Goal: Task Accomplishment & Management: Manage account settings

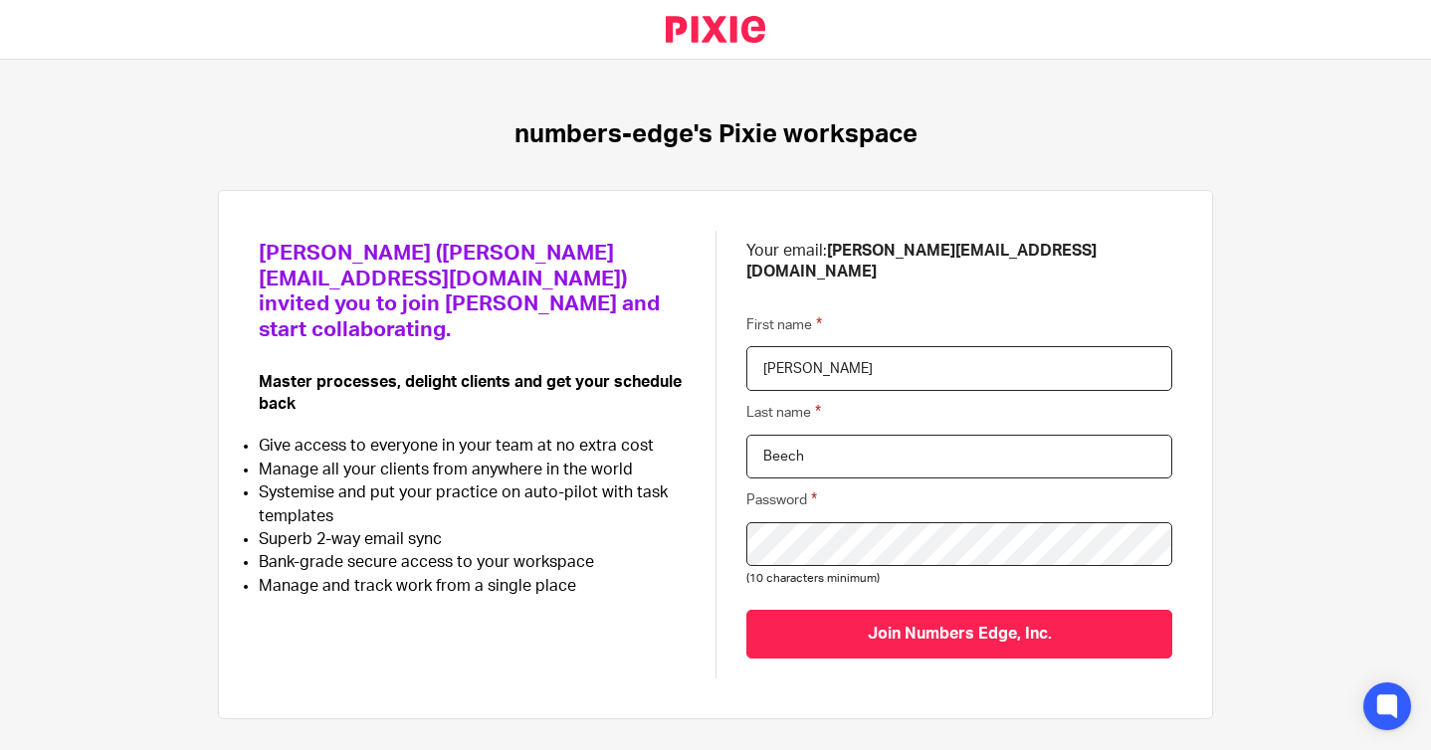
click at [1037, 639] on div "Join Numbers Edge, Inc." at bounding box center [959, 634] width 426 height 89
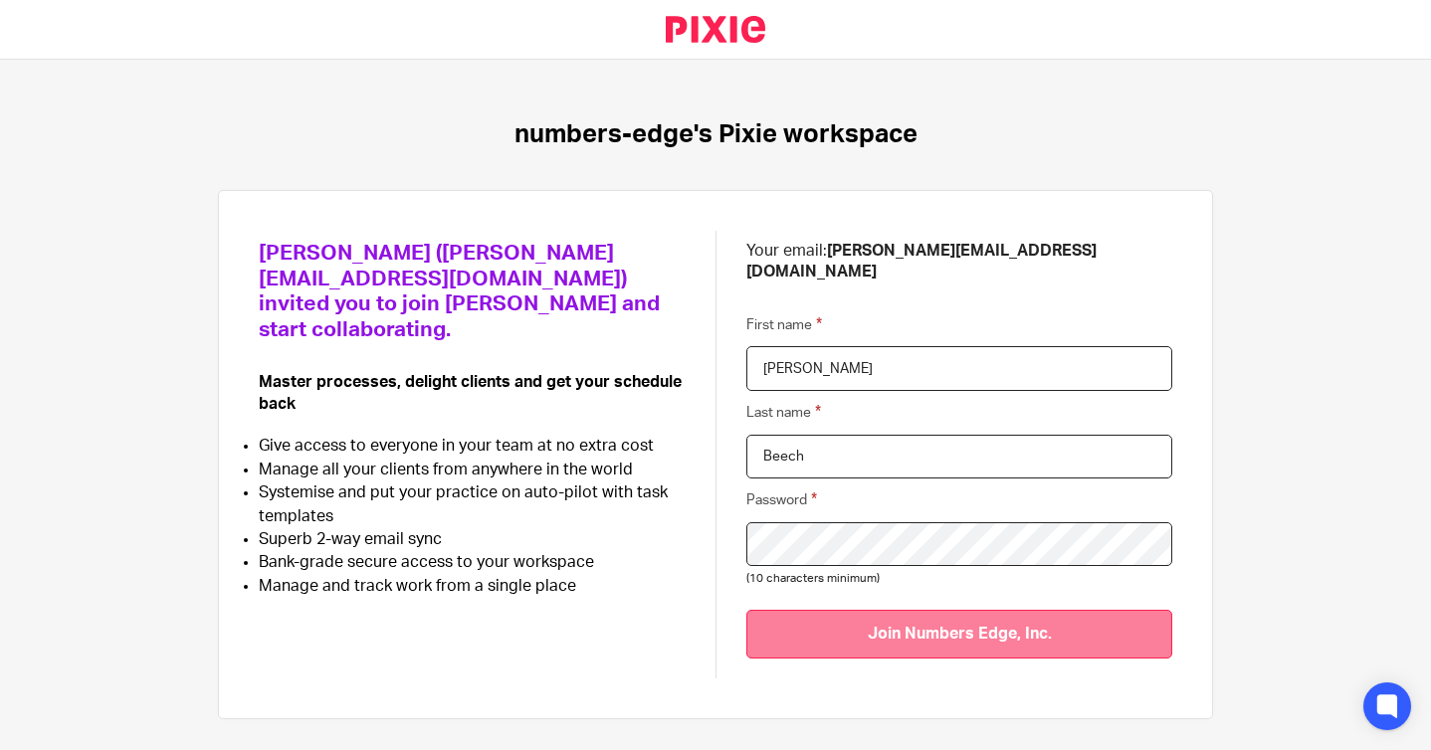
click at [1033, 610] on input "Join Numbers Edge, Inc." at bounding box center [959, 634] width 426 height 49
click at [984, 615] on input "Join Numbers Edge, Inc." at bounding box center [959, 634] width 426 height 49
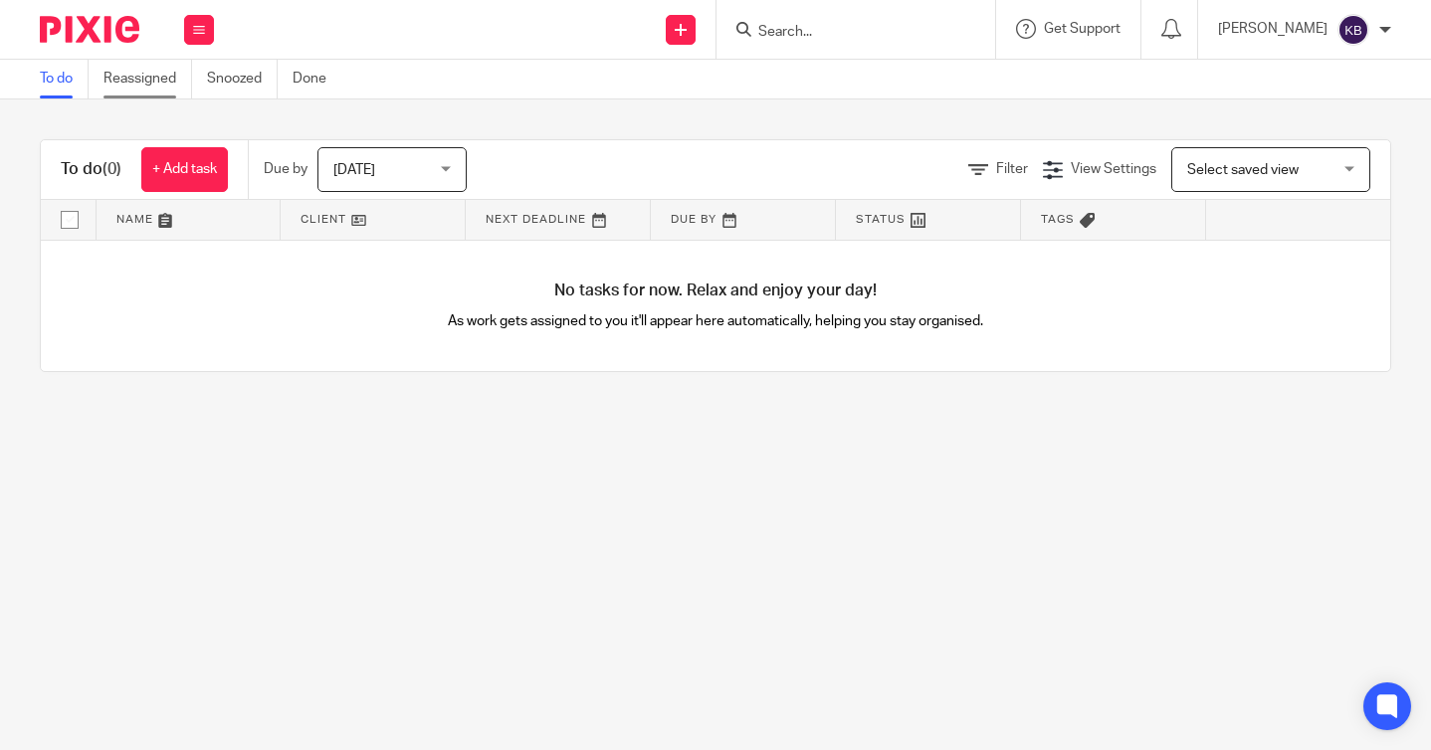
click at [139, 77] on link "Reassigned" at bounding box center [147, 79] width 89 height 39
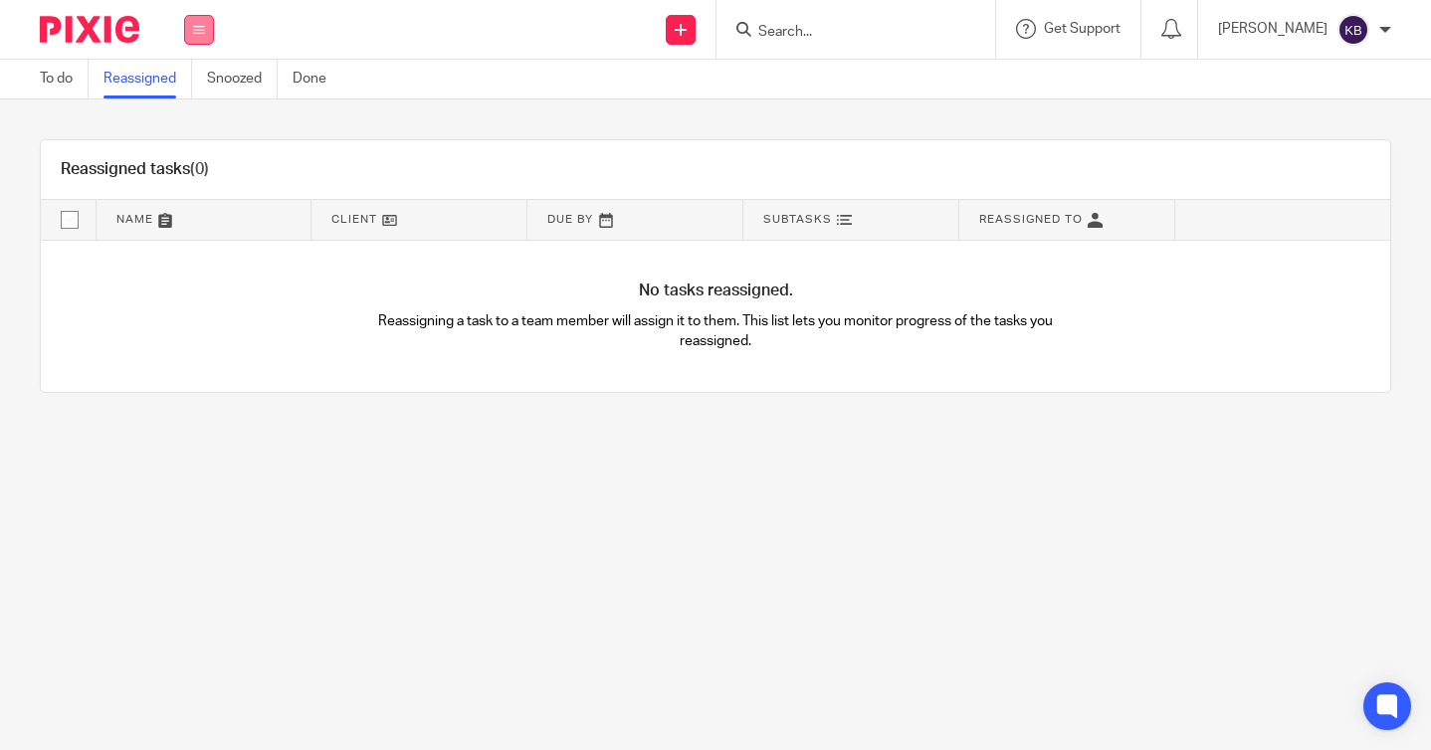
click at [204, 34] on icon at bounding box center [199, 30] width 12 height 12
click at [191, 175] on link "Team" at bounding box center [188, 180] width 33 height 14
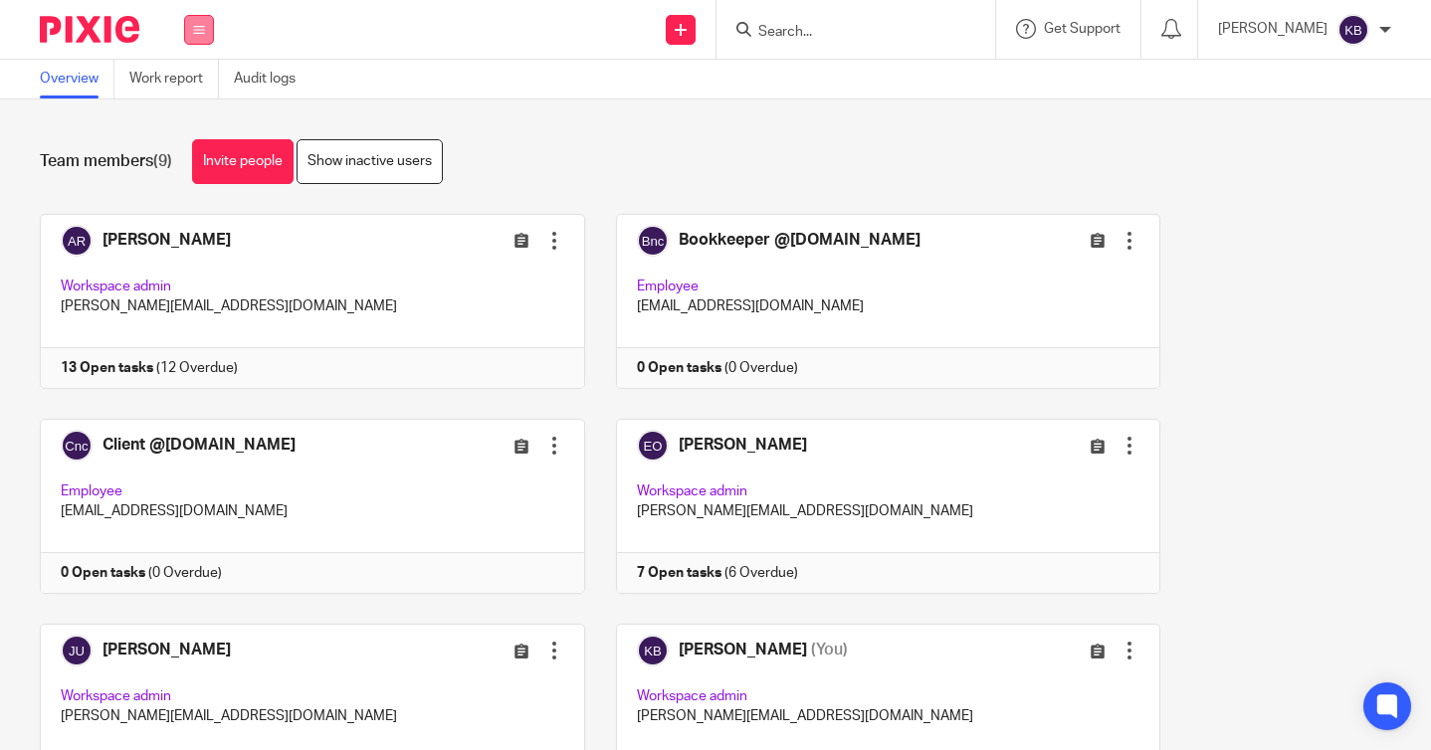
click at [197, 31] on icon at bounding box center [199, 30] width 12 height 12
click at [193, 144] on link "Clients" at bounding box center [194, 151] width 44 height 14
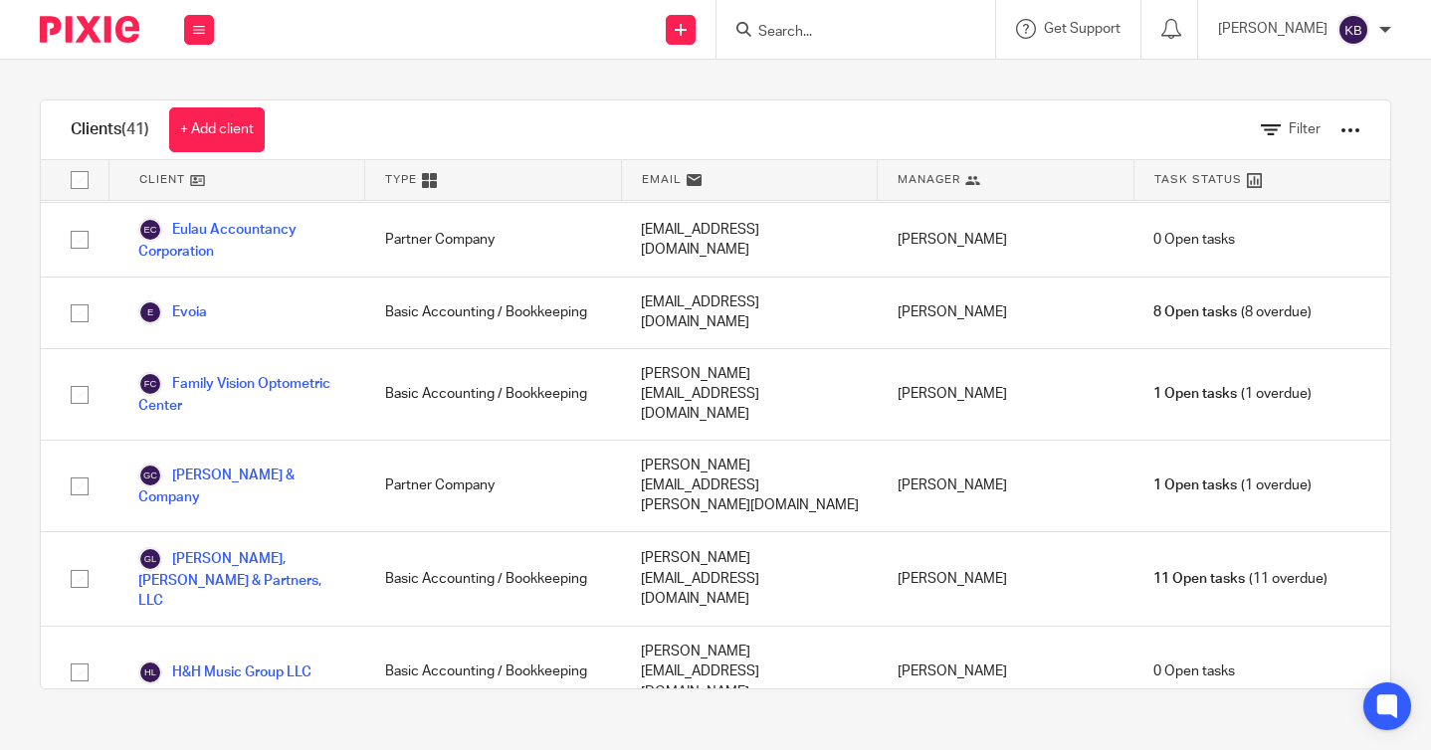
scroll to position [577, 0]
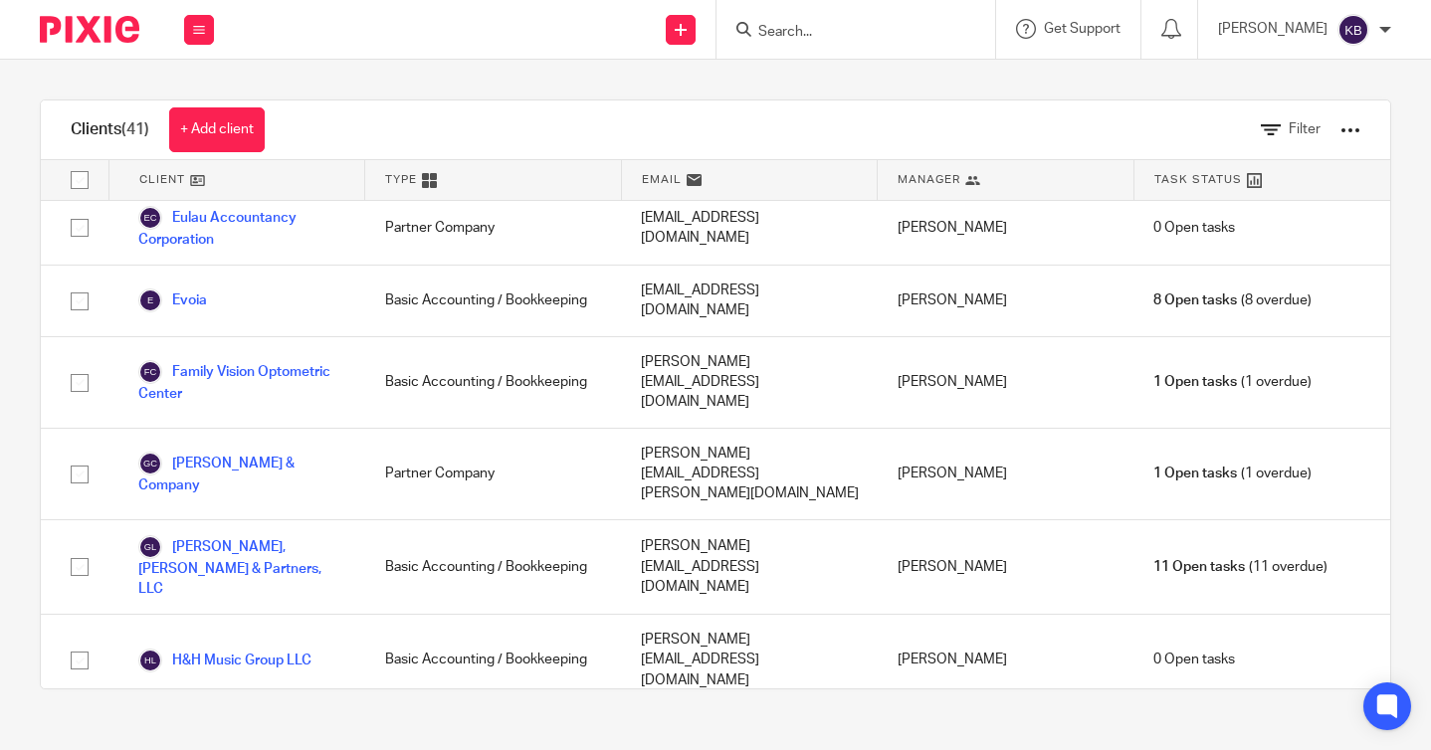
click at [283, 721] on link "High Flow Fuel Systems, Inc." at bounding box center [241, 743] width 207 height 44
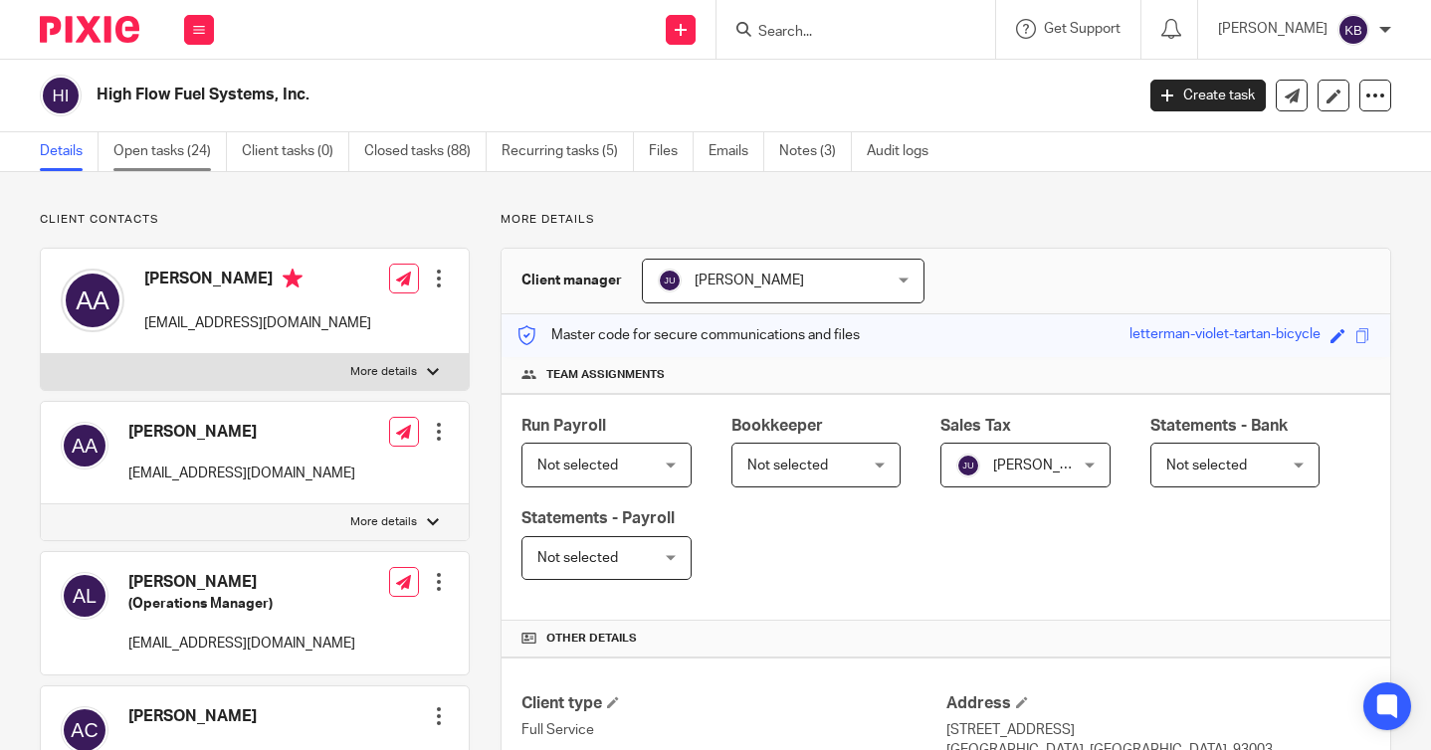
click at [180, 157] on link "Open tasks (24)" at bounding box center [169, 151] width 113 height 39
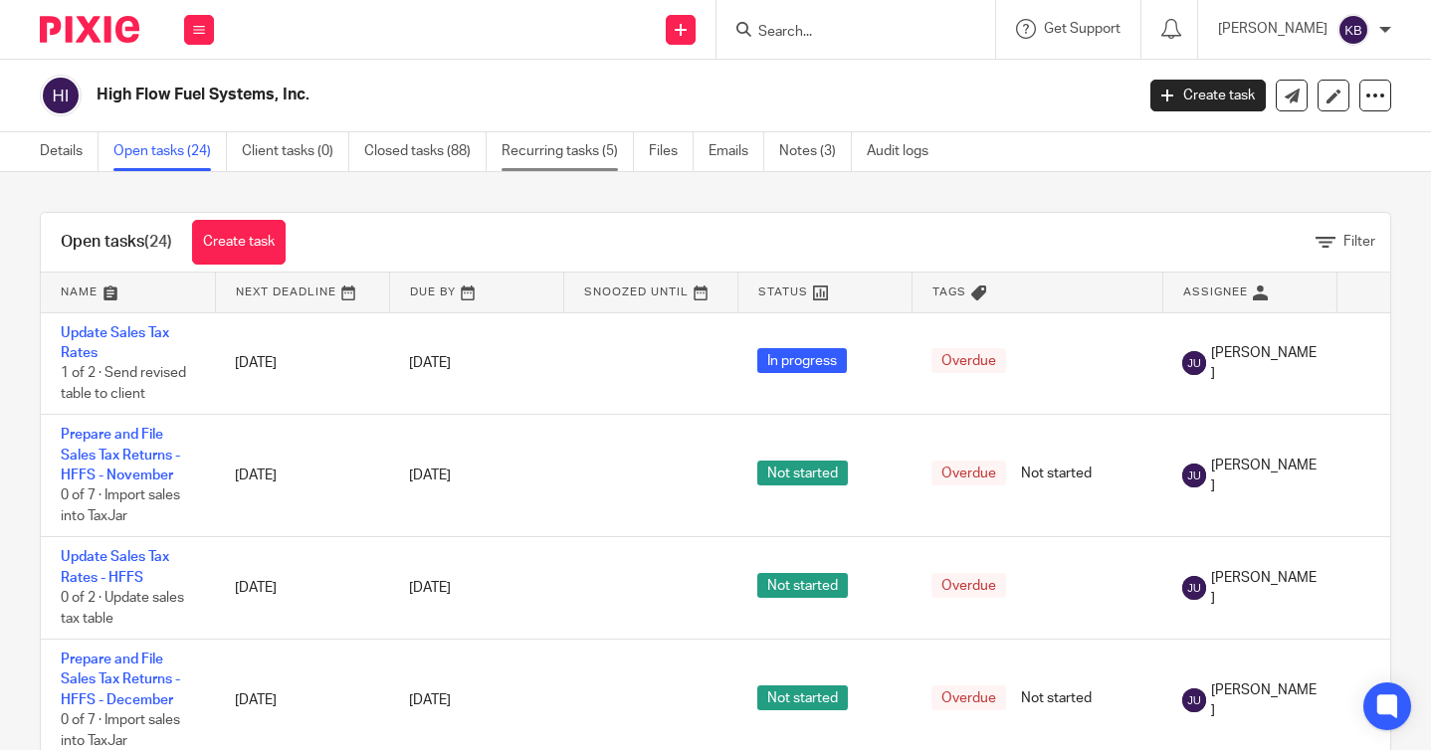
click at [574, 156] on link "Recurring tasks (5)" at bounding box center [567, 151] width 132 height 39
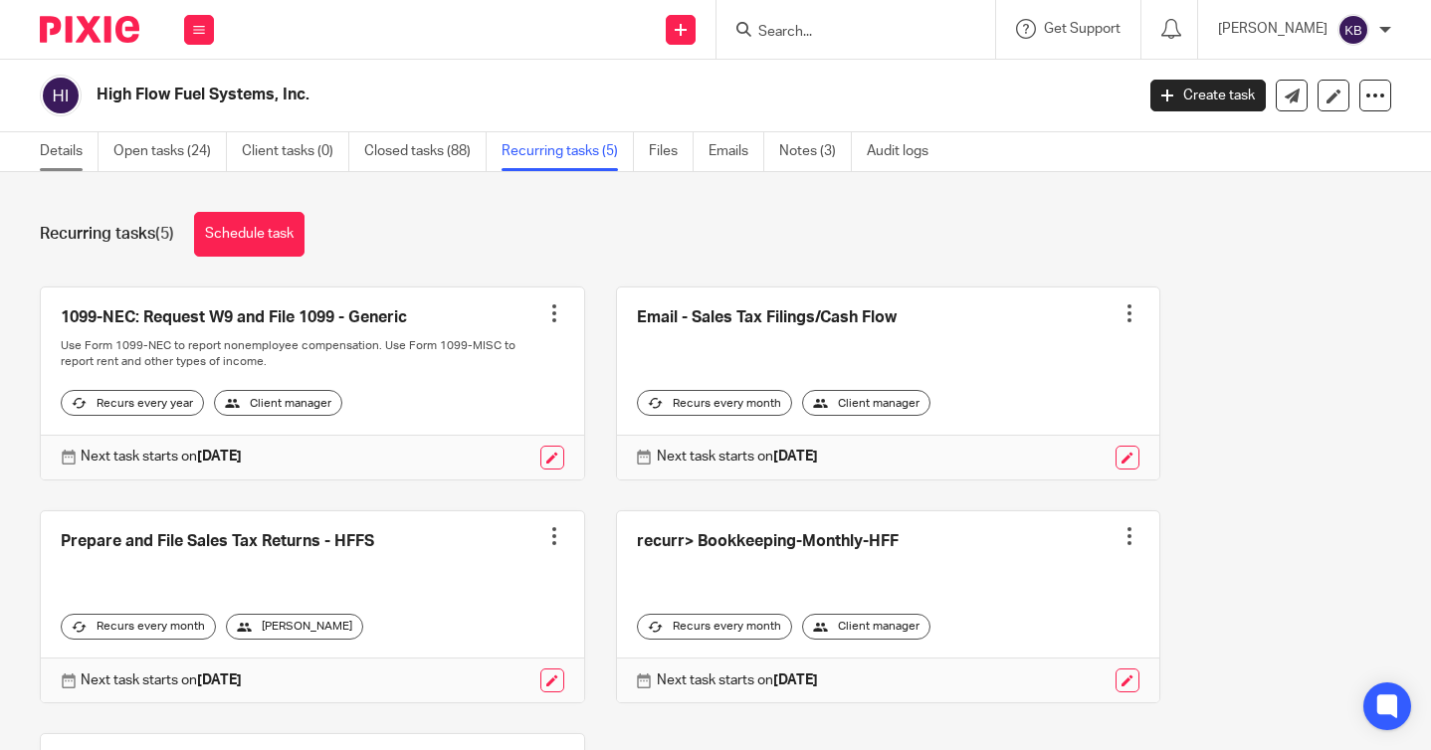
click at [68, 157] on link "Details" at bounding box center [69, 151] width 59 height 39
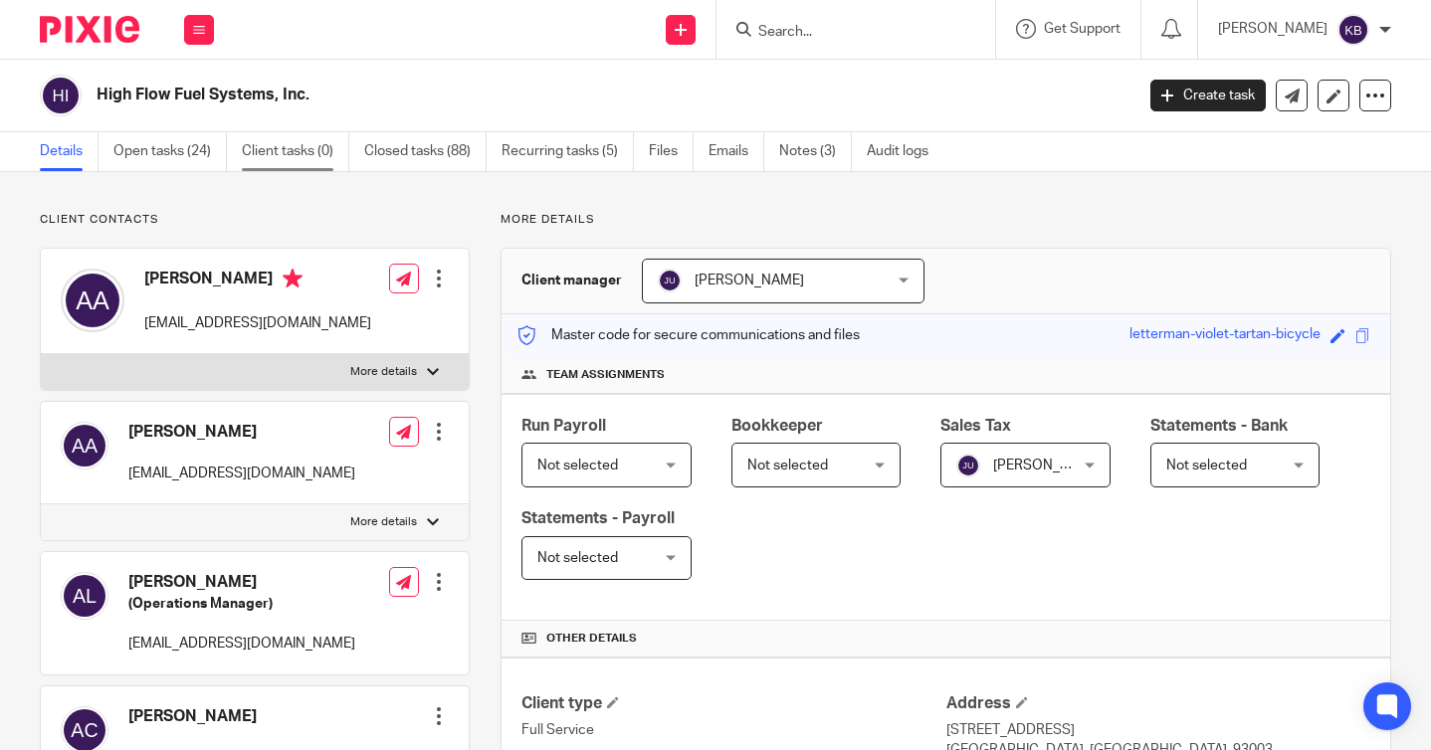
click at [255, 152] on link "Client tasks (0)" at bounding box center [295, 151] width 107 height 39
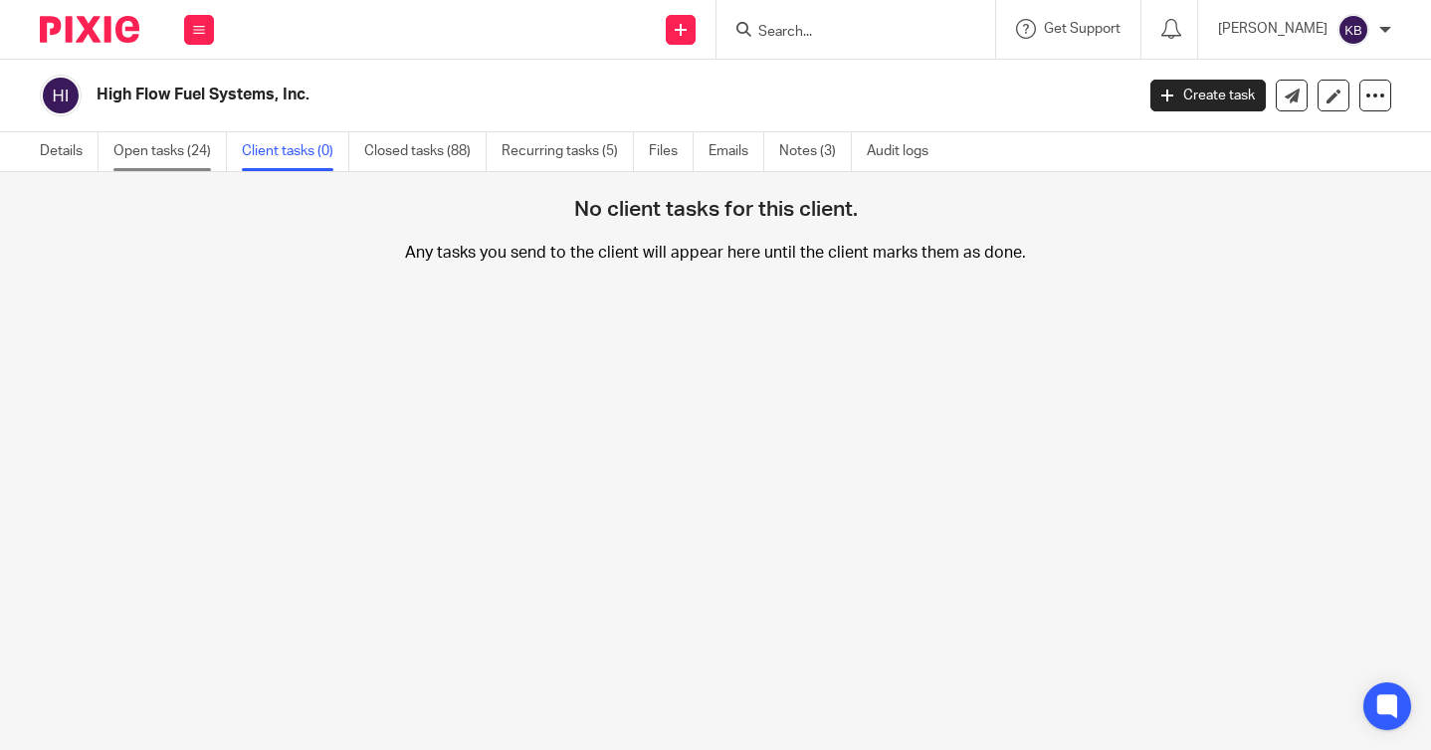
click at [167, 145] on link "Open tasks (24)" at bounding box center [169, 151] width 113 height 39
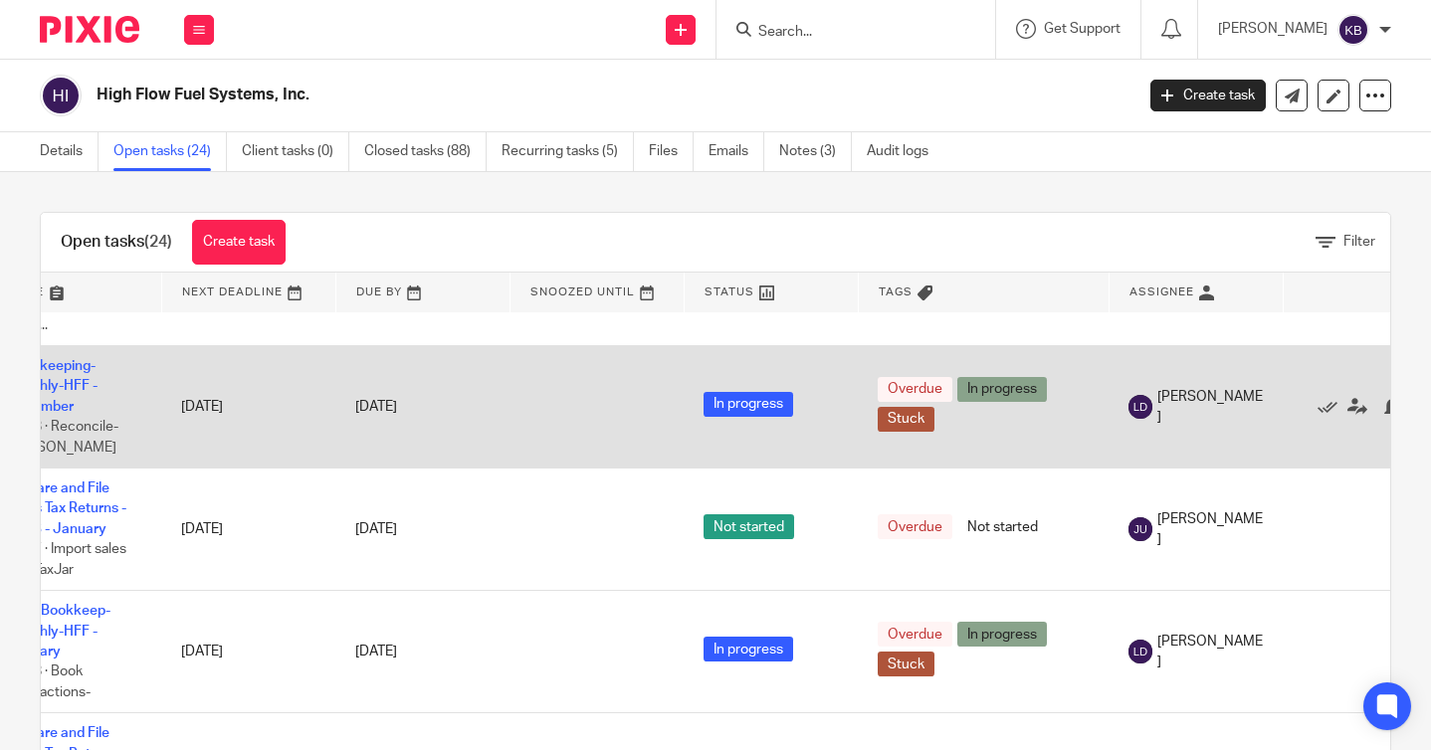
scroll to position [600, 118]
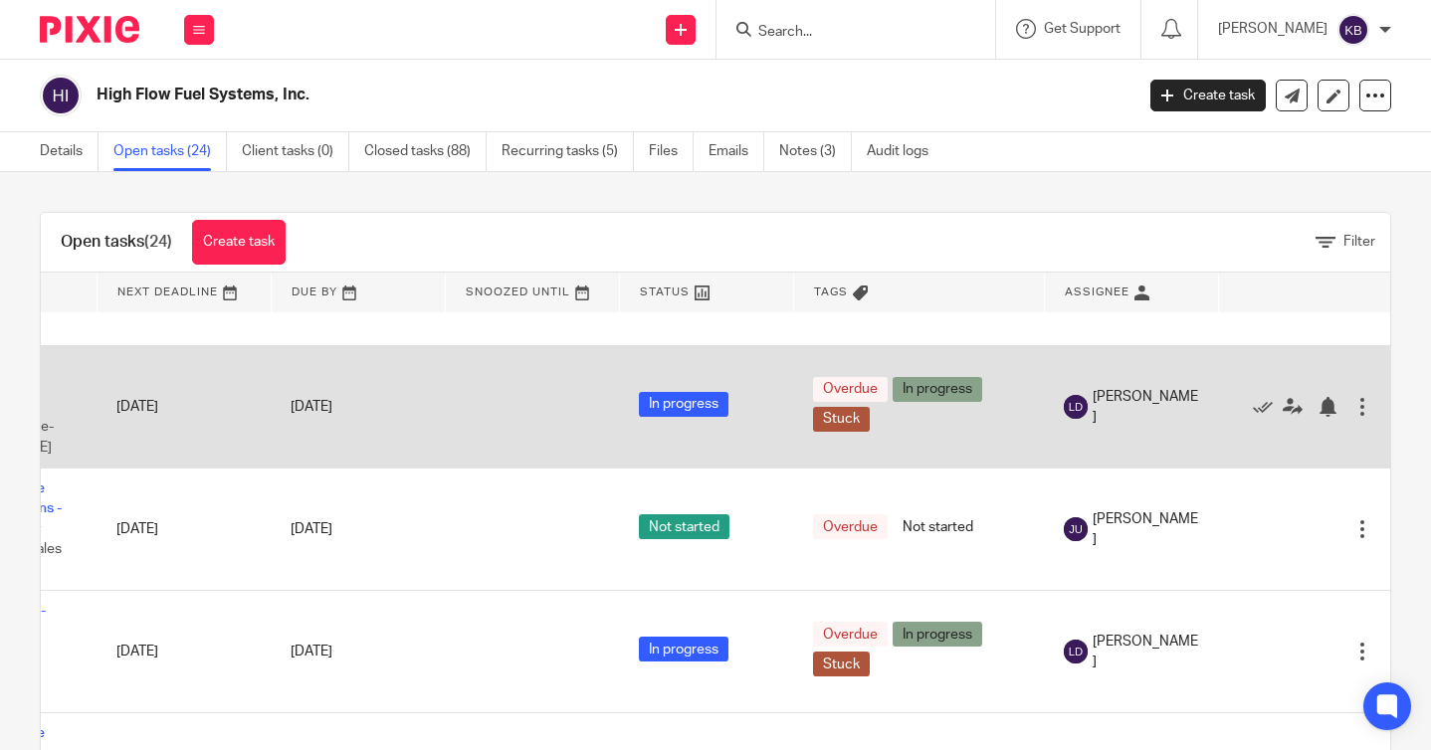
click at [1356, 417] on div at bounding box center [1362, 407] width 20 height 20
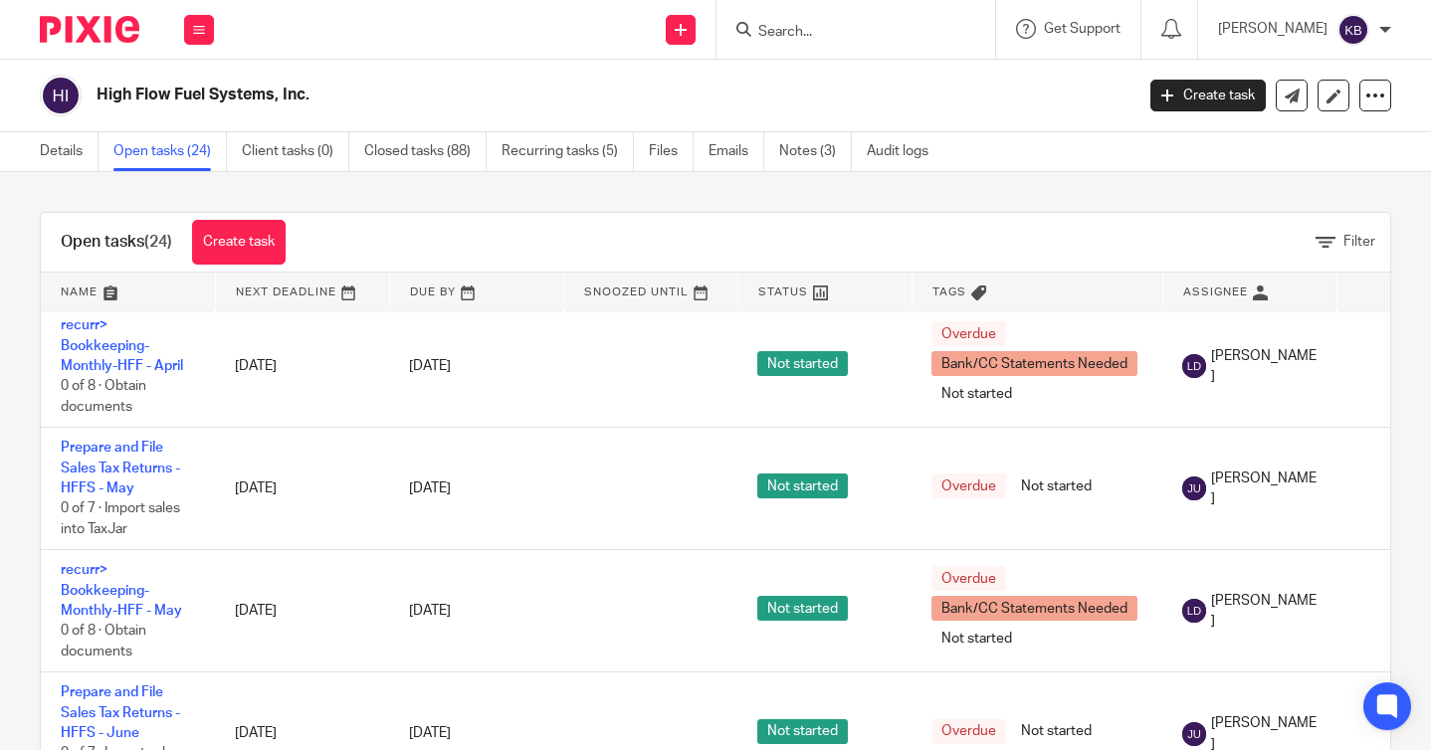
scroll to position [1788, 0]
